Goal: Task Accomplishment & Management: Manage account settings

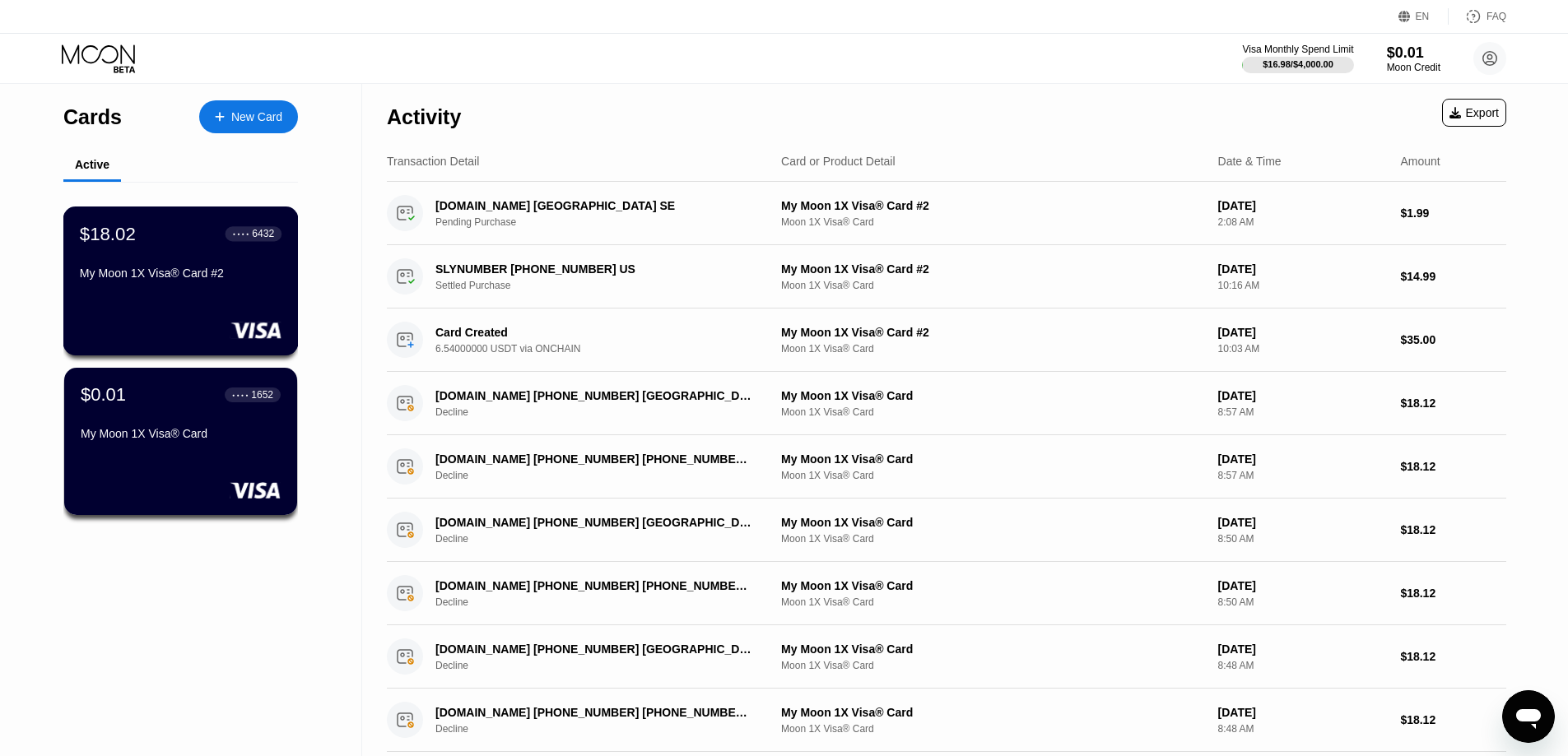
click at [132, 271] on div "$18.02 ● ● ● ● 6432 My Moon 1X Visa® Card #2" at bounding box center [181, 255] width 202 height 64
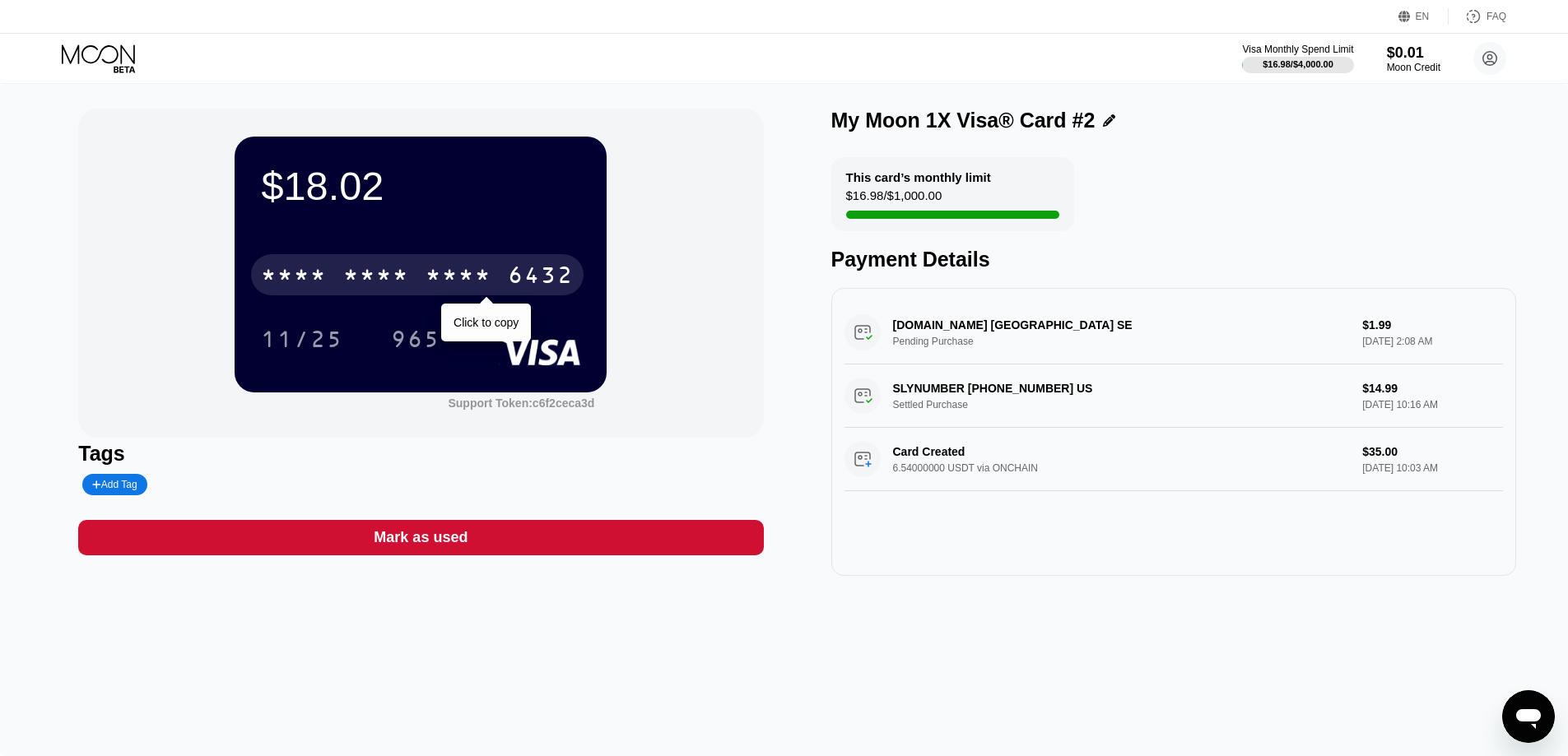
click at [466, 278] on div "* * * *" at bounding box center [459, 277] width 66 height 27
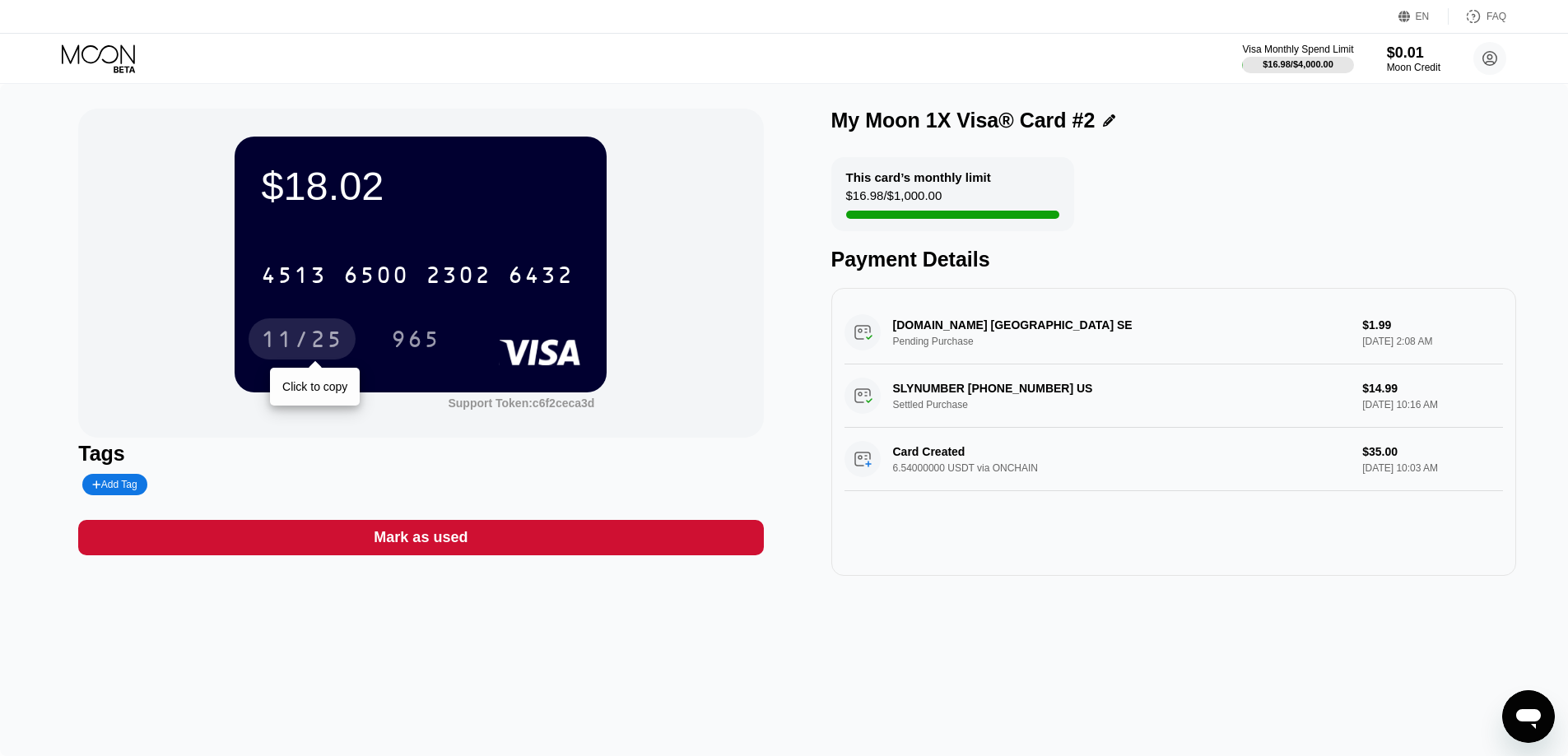
click at [314, 330] on div "11/25" at bounding box center [302, 339] width 107 height 41
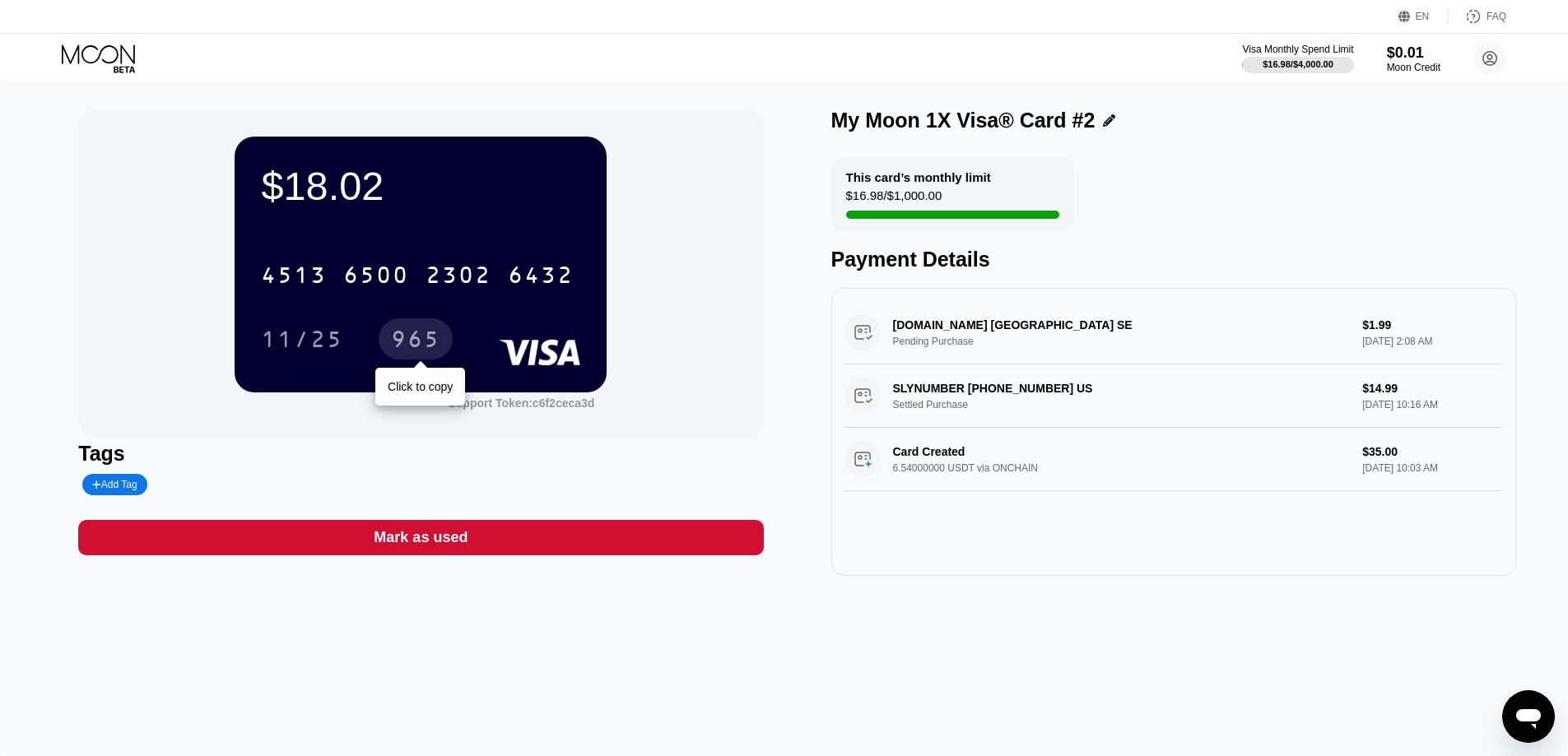
click at [425, 338] on div "965" at bounding box center [416, 342] width 50 height 27
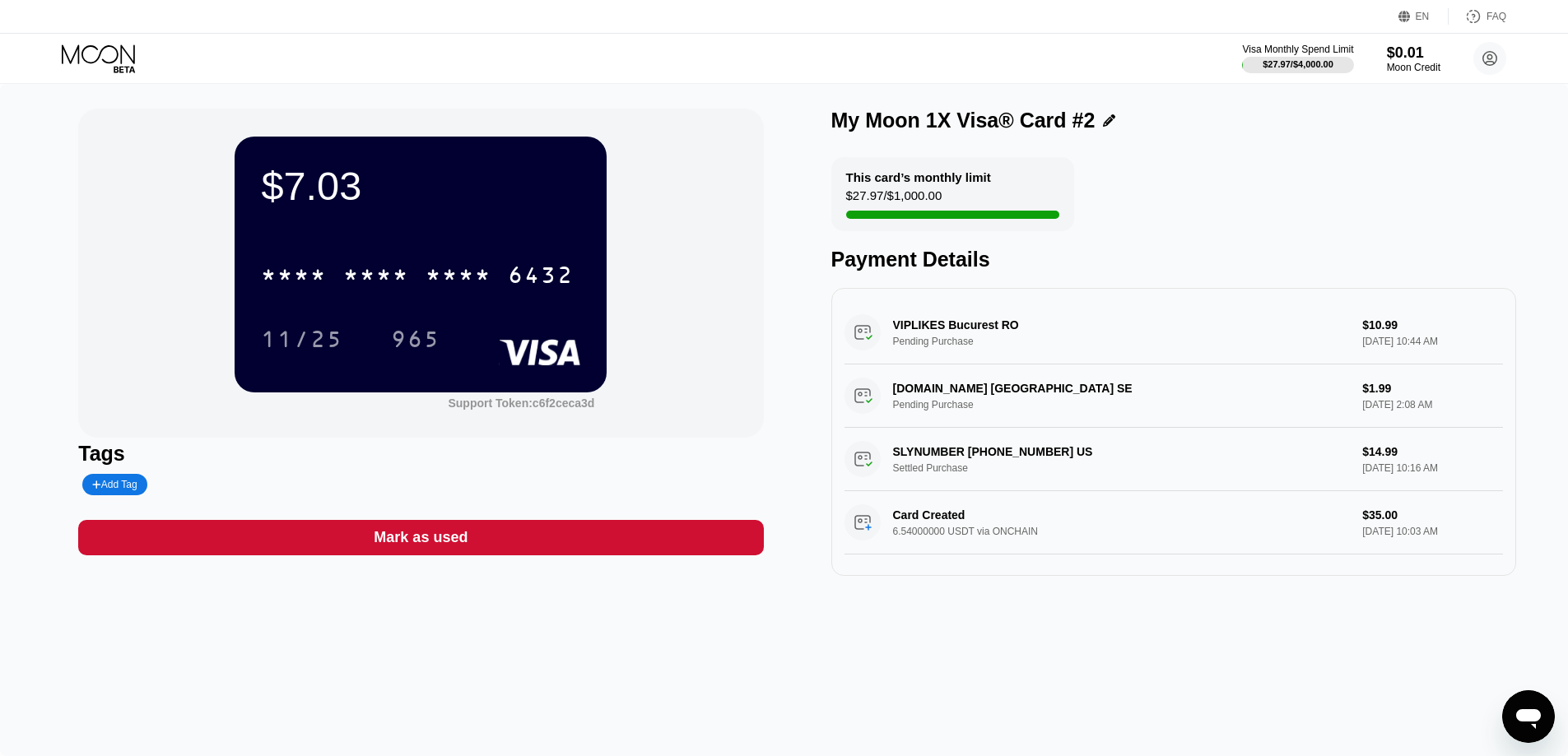
click at [1519, 211] on div "$7.03 * * * * * * * * * * * * 6432 11/25 965 Support Token: c6f2ceca3d Tags Add…" at bounding box center [784, 420] width 1568 height 673
click at [682, 473] on div "Tags Add Tag" at bounding box center [421, 468] width 685 height 53
